Goal: Check status

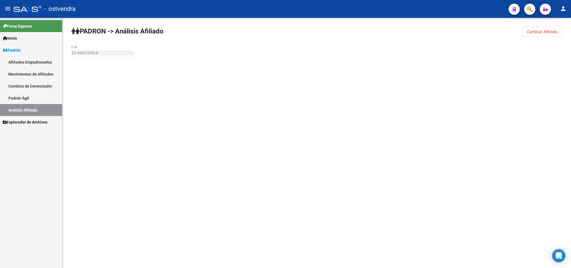
click at [2, 45] on mat-sidenav-container "Firma Express Inicio Instructivos Contacto OS Padrón Afiliados Empadronados Mov…" at bounding box center [285, 143] width 571 height 250
drag, startPoint x: 117, startPoint y: 50, endPoint x: 112, endPoint y: 51, distance: 5.2
click at [115, 50] on div "20-44647096-6 CUIL" at bounding box center [102, 51] width 63 height 12
click at [61, 61] on mat-sidenav-container "Firma Express Inicio Instructivos Contacto OS Padrón Afiliados Empadronados Mov…" at bounding box center [285, 143] width 571 height 250
click at [540, 35] on button "Cambiar Afiliado" at bounding box center [542, 32] width 40 height 10
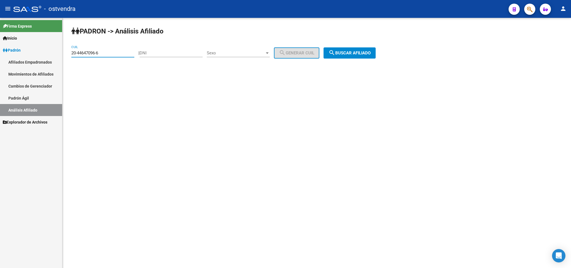
click at [104, 51] on input "20-44647096-6" at bounding box center [102, 52] width 63 height 5
click at [103, 52] on input "20-44647096-6" at bounding box center [102, 52] width 63 height 5
paste input "5312629-4"
type input "20-45312629-4"
click at [335, 57] on button "search Buscar afiliado" at bounding box center [349, 52] width 52 height 11
